Goal: Task Accomplishment & Management: Use online tool/utility

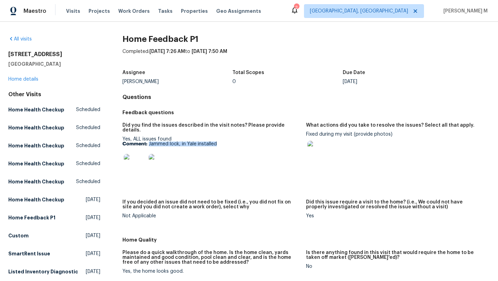
drag, startPoint x: 147, startPoint y: 140, endPoint x: 237, endPoint y: 139, distance: 90.0
click at [237, 142] on p "Comment: Jammed lock, in Yale installed" at bounding box center [211, 144] width 178 height 5
copy p "Jammed lock, in Yale installed"
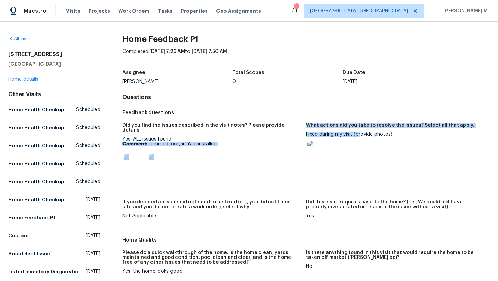
drag, startPoint x: 302, startPoint y: 135, endPoint x: 356, endPoint y: 135, distance: 54.0
click at [356, 135] on div "Did you find the issues described in the visit notes? Please provide details. Y…" at bounding box center [305, 176] width 367 height 115
click at [356, 135] on div "Fixed during my visit (provide photos)" at bounding box center [395, 149] width 178 height 35
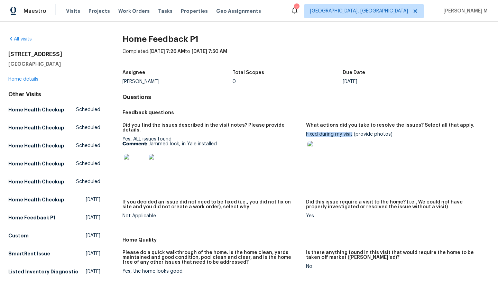
drag, startPoint x: 305, startPoint y: 134, endPoint x: 350, endPoint y: 134, distance: 44.6
click at [350, 134] on div "Fixed during my visit (provide photos)" at bounding box center [395, 149] width 178 height 35
copy div "Fixed during my visit"
